Goal: Task Accomplishment & Management: Complete application form

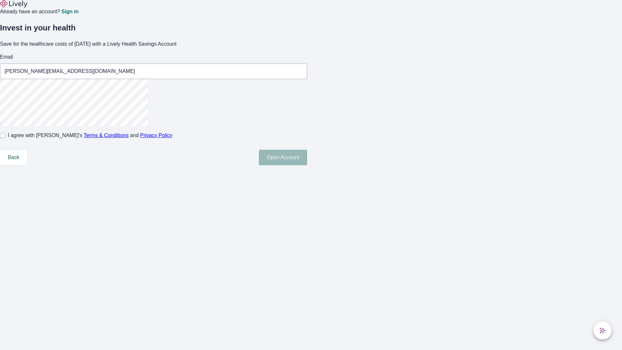
click at [5, 138] on input "I agree with Lively’s Terms & Conditions and Privacy Policy" at bounding box center [2, 135] width 5 height 5
checkbox input "true"
click at [307, 165] on button "Open Account" at bounding box center [283, 158] width 48 height 16
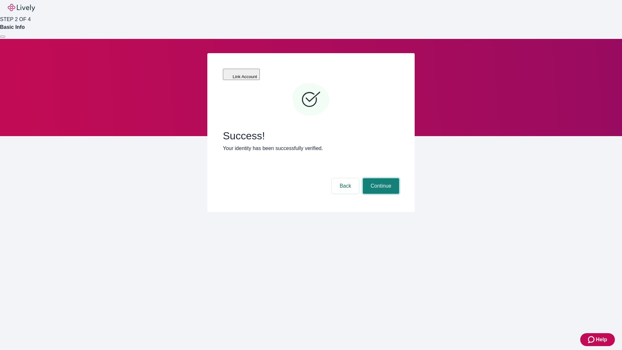
click at [380, 178] on button "Continue" at bounding box center [381, 186] width 36 height 16
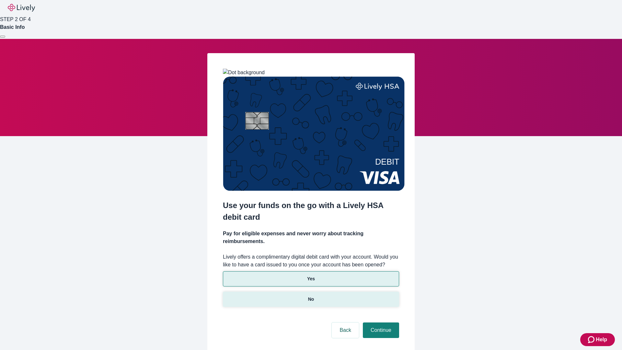
click at [311, 296] on p "No" at bounding box center [311, 299] width 6 height 7
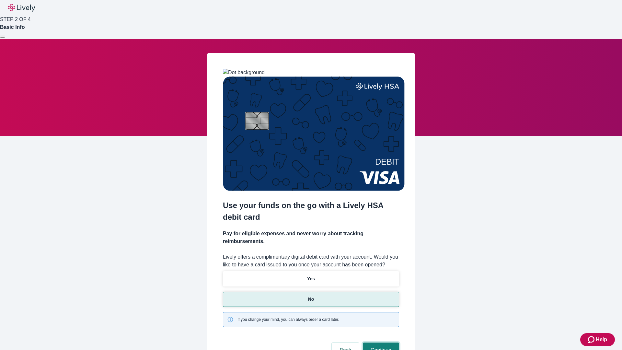
click at [380, 342] on button "Continue" at bounding box center [381, 350] width 36 height 16
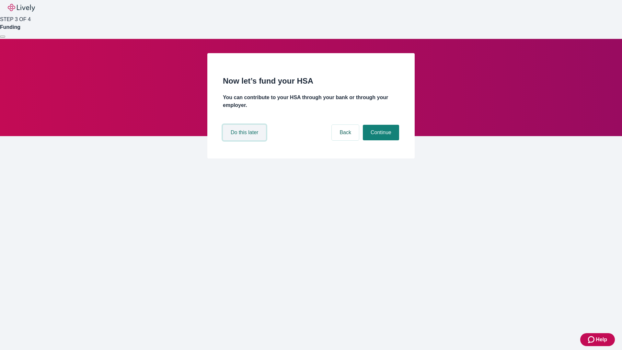
click at [245, 140] on button "Do this later" at bounding box center [244, 133] width 43 height 16
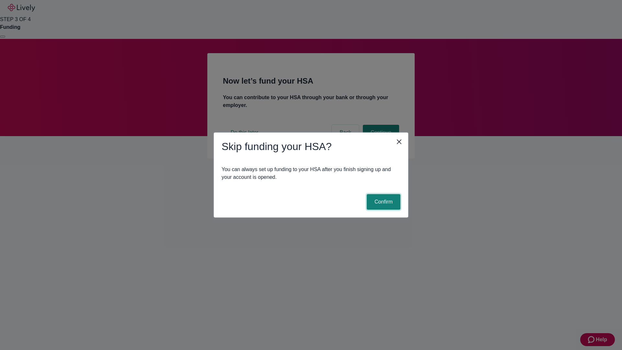
click at [383, 202] on button "Confirm" at bounding box center [384, 202] width 34 height 16
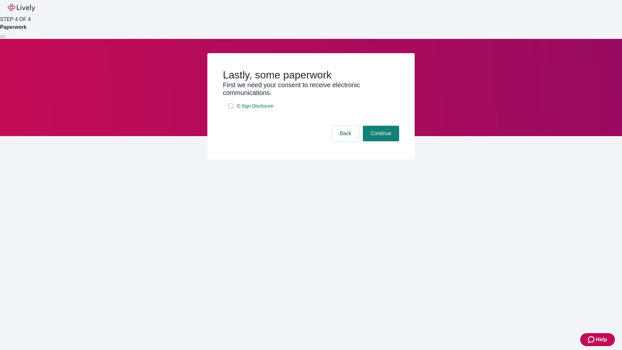
click at [231, 109] on input "E-Sign Disclosure" at bounding box center [230, 105] width 5 height 5
checkbox input "true"
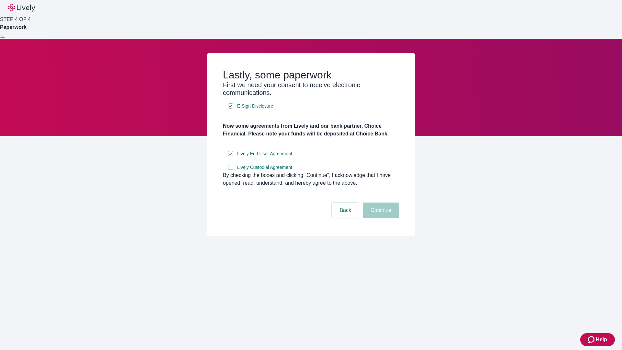
click at [231, 170] on input "Lively Custodial Agreement" at bounding box center [230, 167] width 5 height 5
checkbox input "true"
click at [380, 218] on button "Continue" at bounding box center [381, 211] width 36 height 16
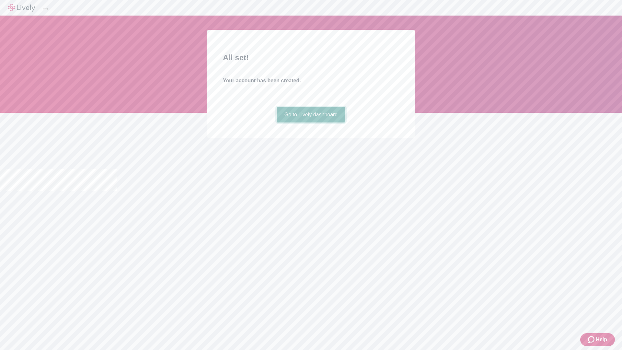
click at [311, 122] on link "Go to Lively dashboard" at bounding box center [311, 115] width 69 height 16
